Goal: Check status: Check status

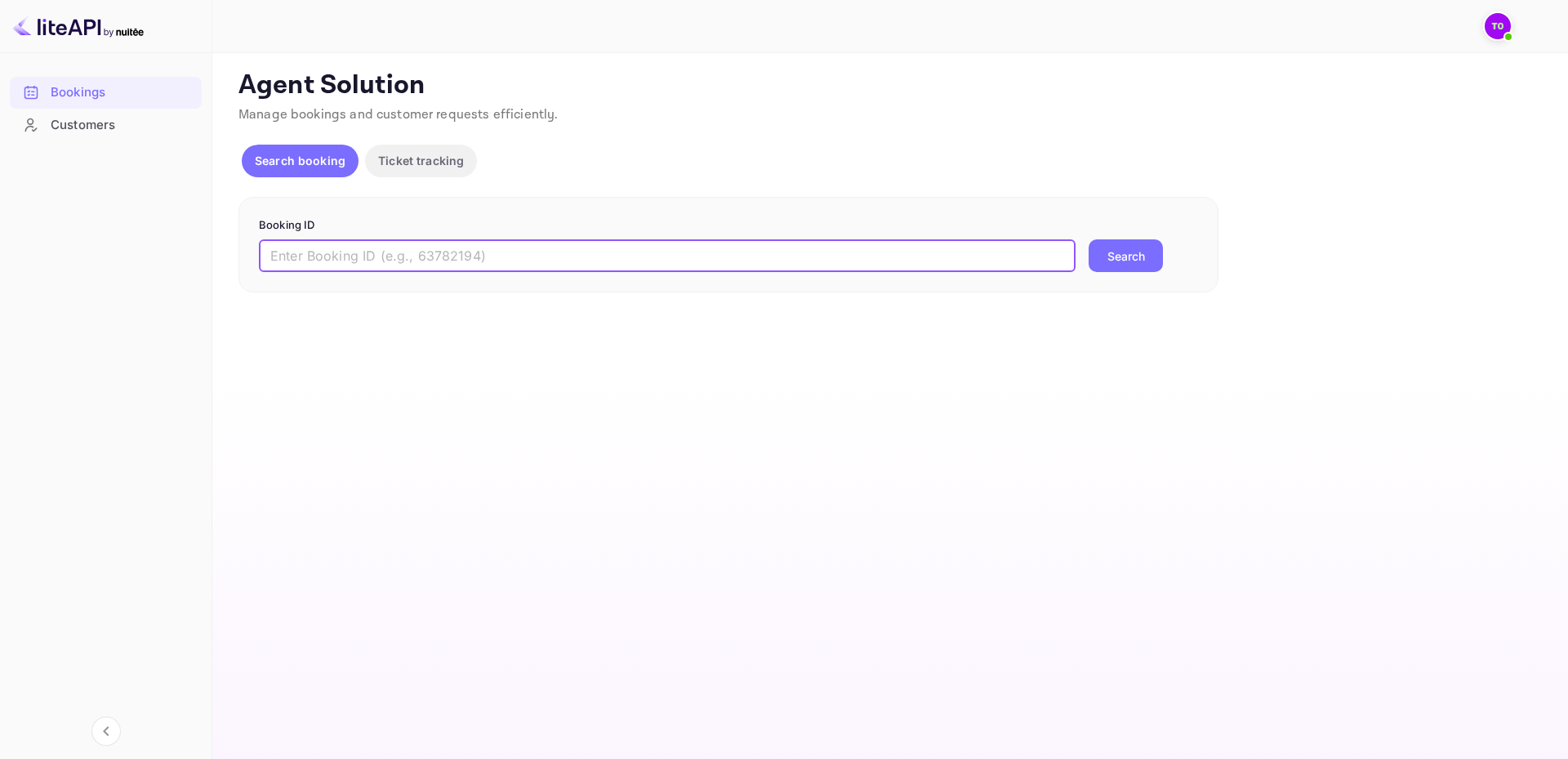
click at [334, 255] on input "text" at bounding box center [668, 255] width 817 height 33
click at [354, 264] on input "text" at bounding box center [668, 255] width 817 height 33
paste input "313792820"
type input "313792820-0"
click at [1133, 254] on button "Search" at bounding box center [1126, 255] width 75 height 33
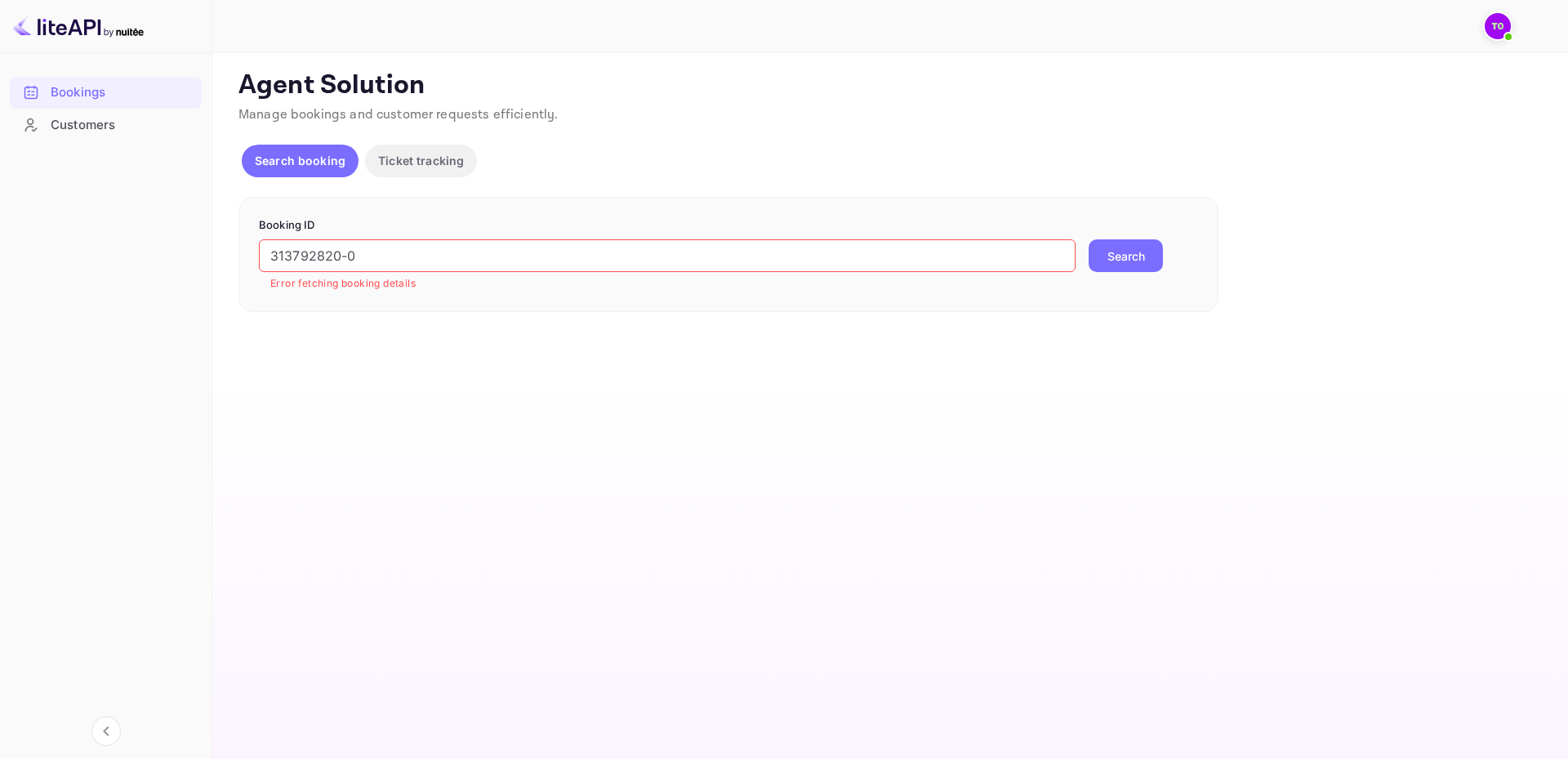
click at [1090, 268] on button "Search" at bounding box center [1126, 255] width 75 height 33
click at [1113, 252] on button "Searching..." at bounding box center [1134, 255] width 90 height 33
click at [141, 121] on div "Customers" at bounding box center [122, 125] width 143 height 18
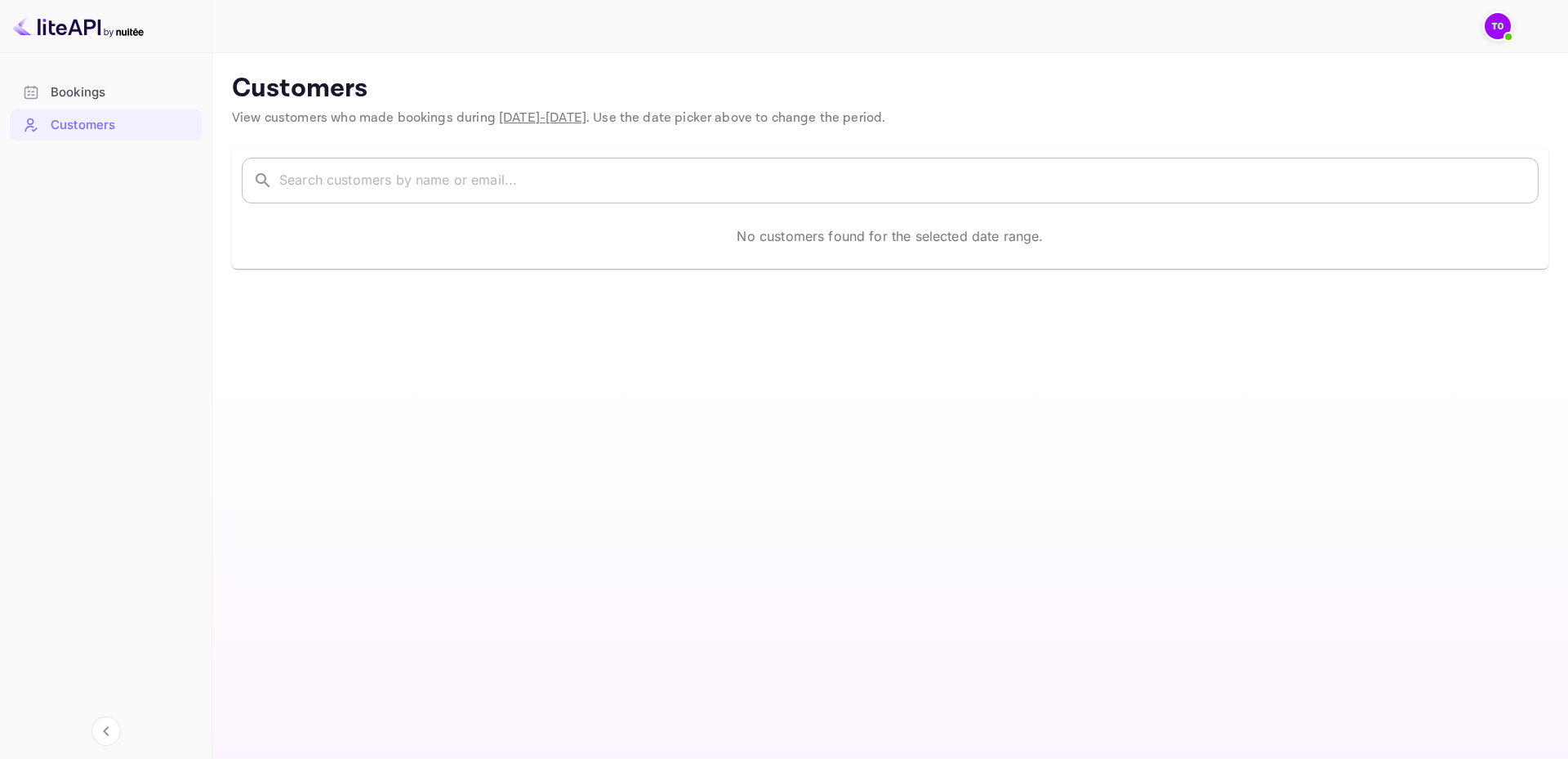
drag, startPoint x: 477, startPoint y: 208, endPoint x: 482, endPoint y: 192, distance: 16.8
click at [477, 207] on div "​ ​ No customers found for the selected date range." at bounding box center [890, 208] width 1317 height 121
click at [482, 192] on input "text" at bounding box center [909, 180] width 1260 height 46
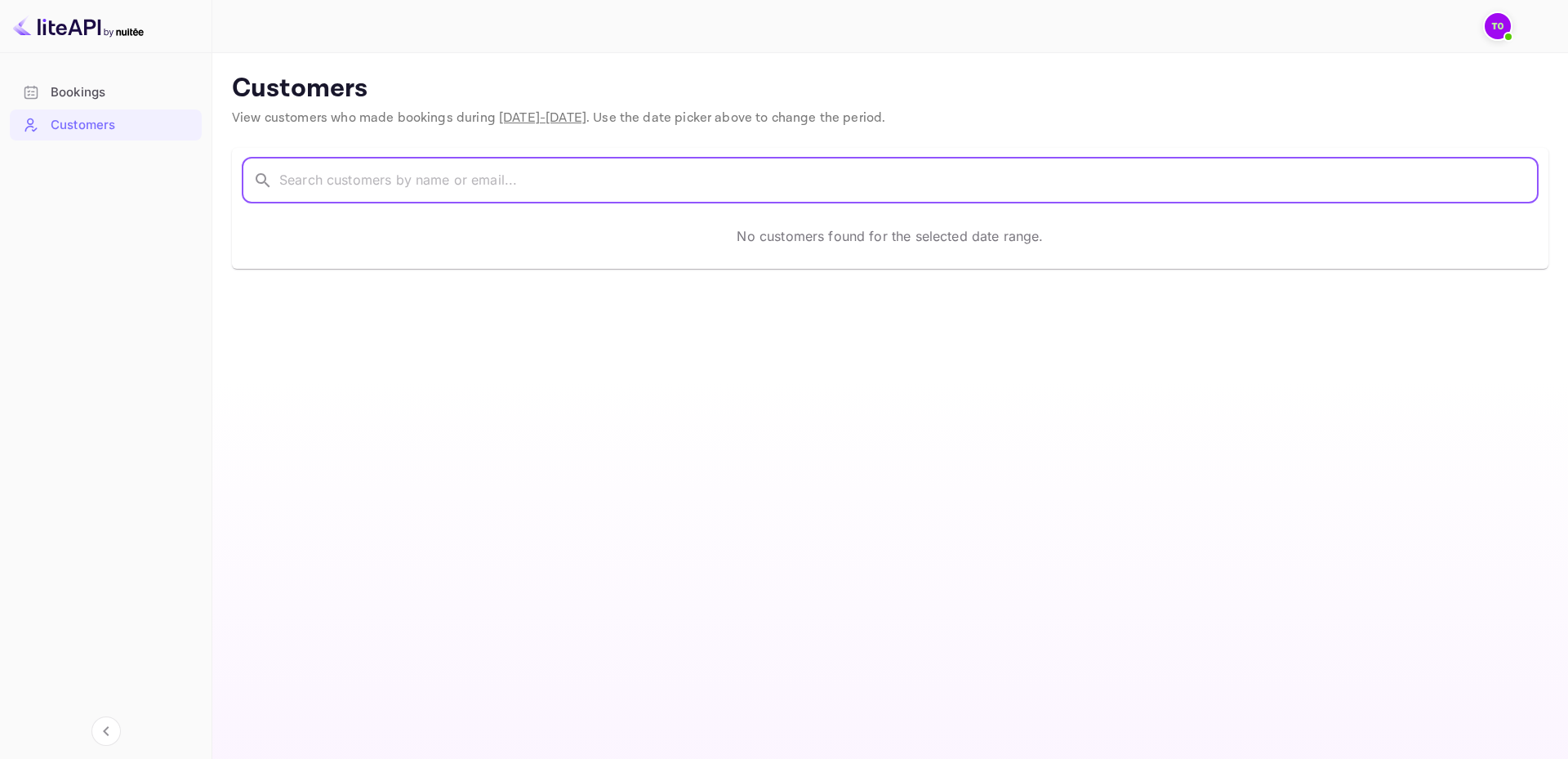
paste input "Ottopi"
type input "Ottopi"
click at [262, 183] on icon at bounding box center [263, 180] width 14 height 14
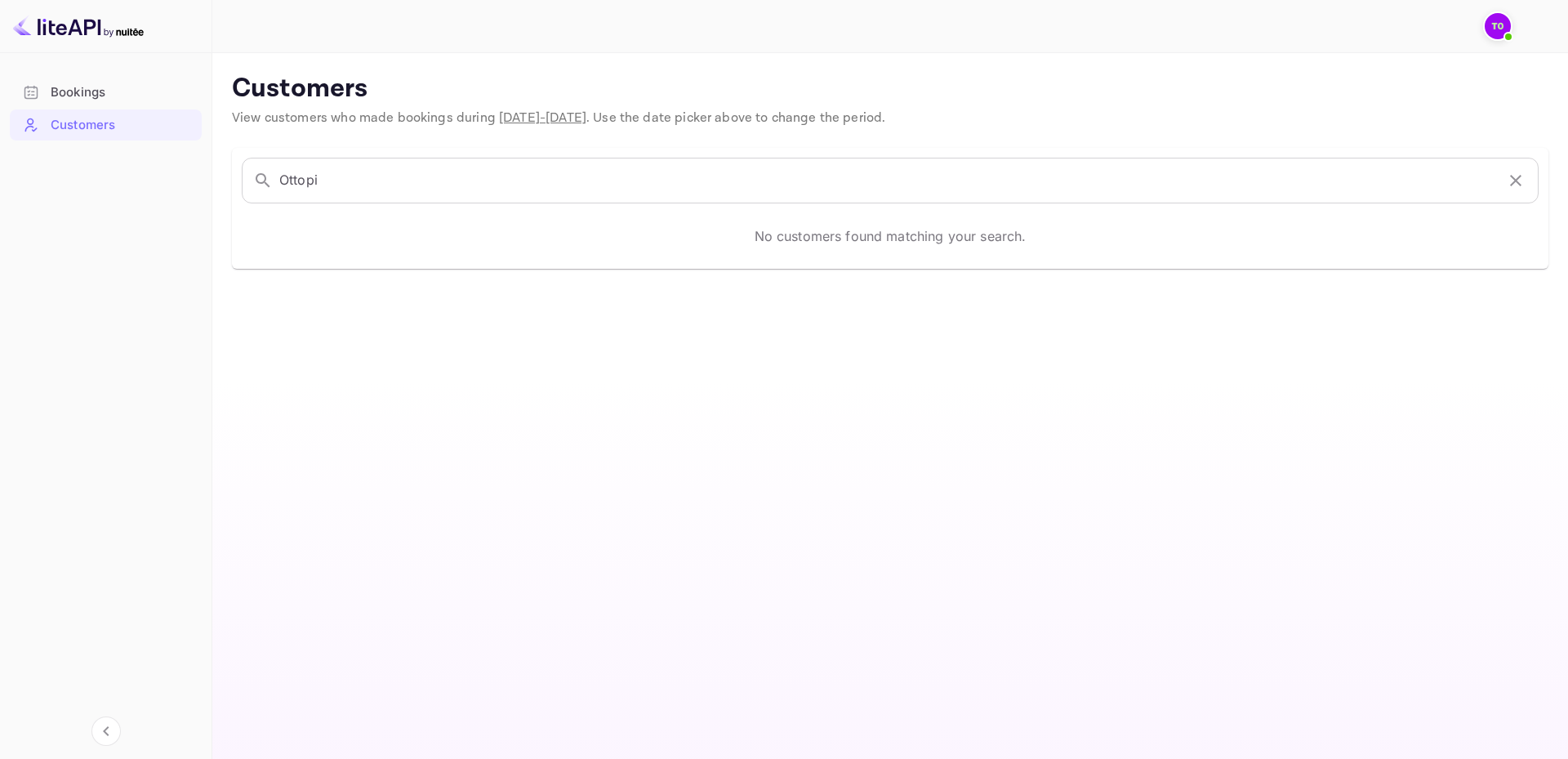
click at [326, 255] on div "No customers found matching your search." at bounding box center [890, 236] width 1297 height 46
